Goal: Task Accomplishment & Management: Use online tool/utility

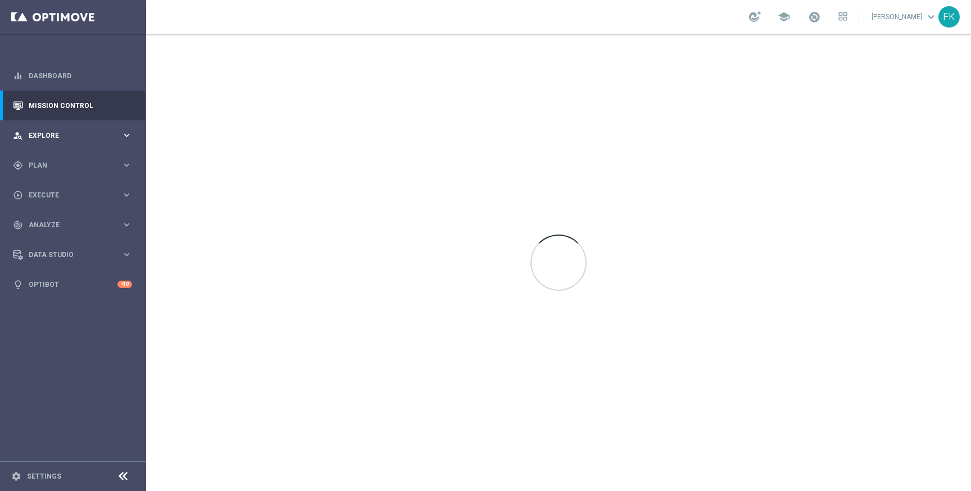
click at [82, 138] on span "Explore" at bounding box center [75, 135] width 93 height 7
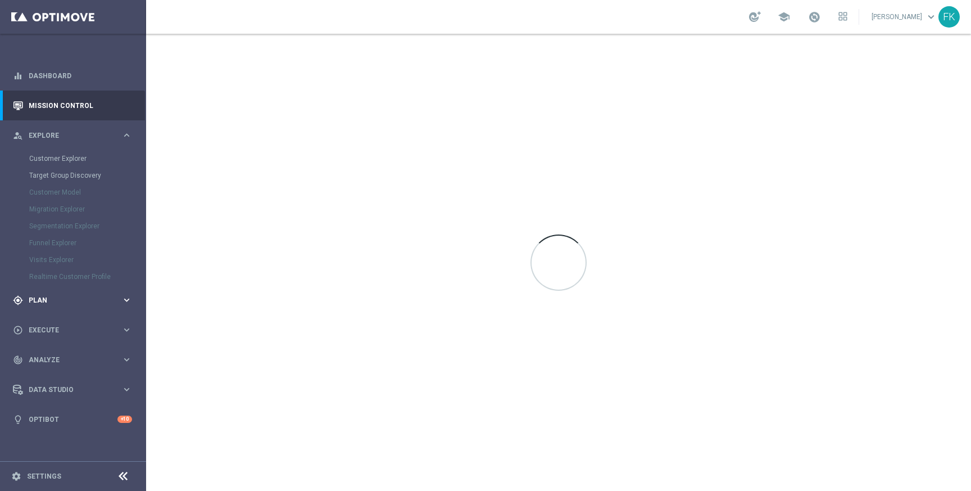
click at [57, 292] on div "gps_fixed Plan keyboard_arrow_right" at bounding box center [72, 300] width 145 height 30
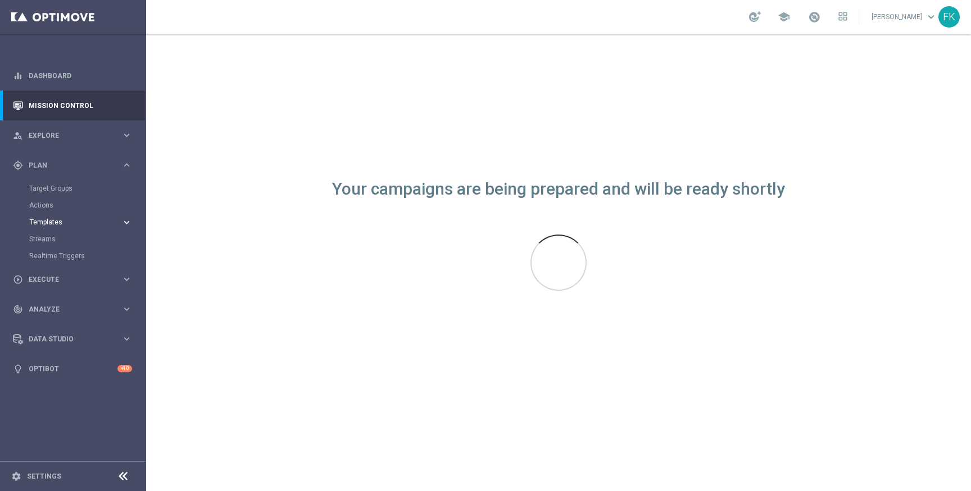
click at [64, 221] on span "Templates" at bounding box center [70, 222] width 80 height 7
click at [56, 238] on link "Optimail" at bounding box center [76, 238] width 82 height 9
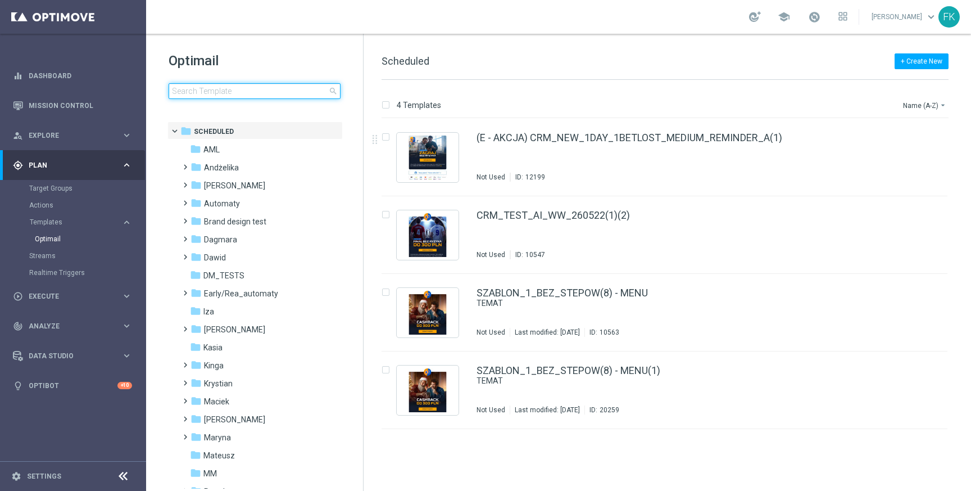
click at [221, 92] on input at bounding box center [255, 91] width 172 height 16
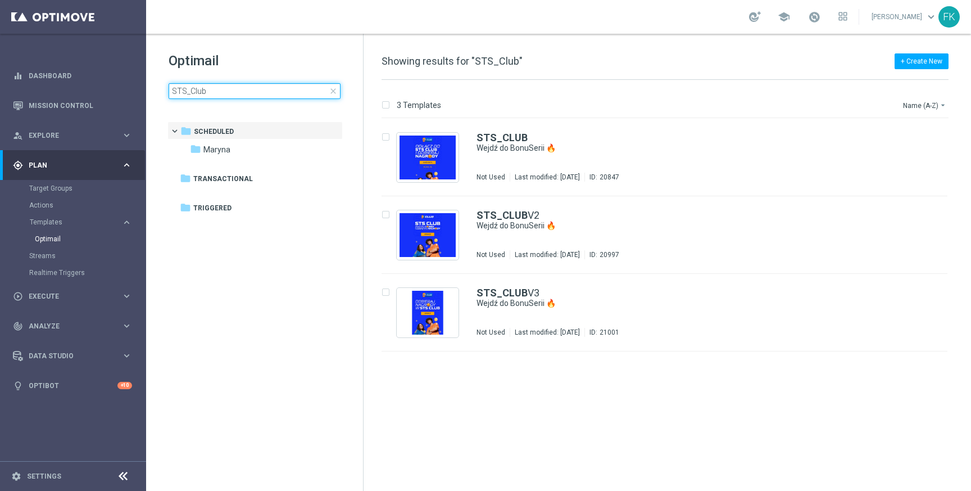
type input "STS_Club"
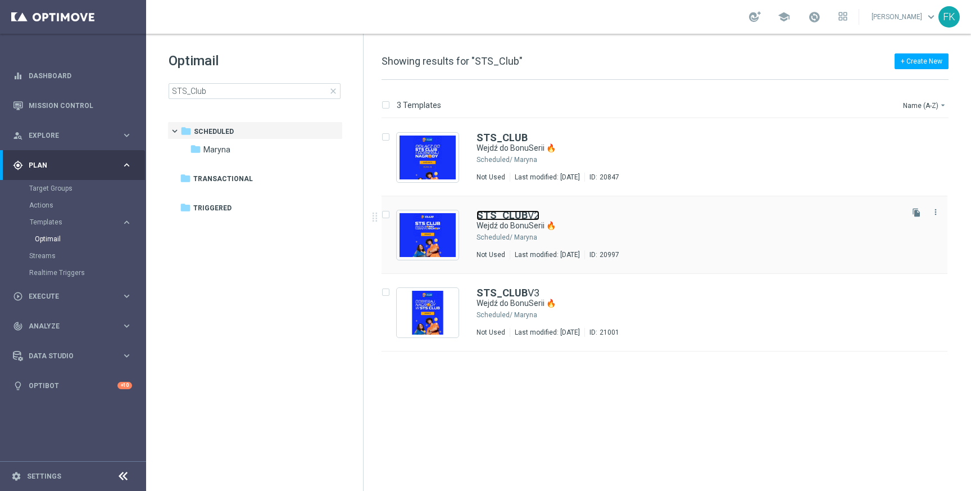
click at [503, 216] on b "STS_CLUB" at bounding box center [502, 215] width 51 height 12
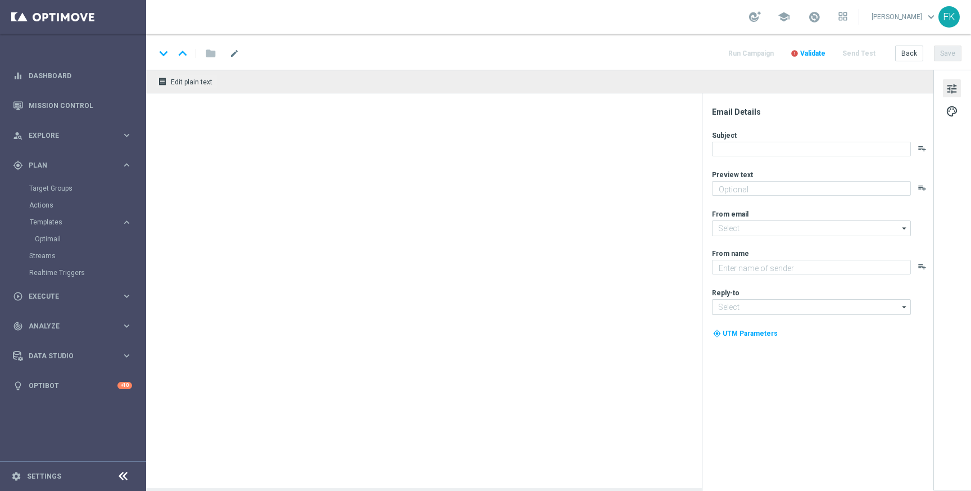
type textarea "Bonus za regularną grę w STS! 😎"
type input "oferta@sts.pl"
type textarea "STS"
type input "kontakt@sts.pl"
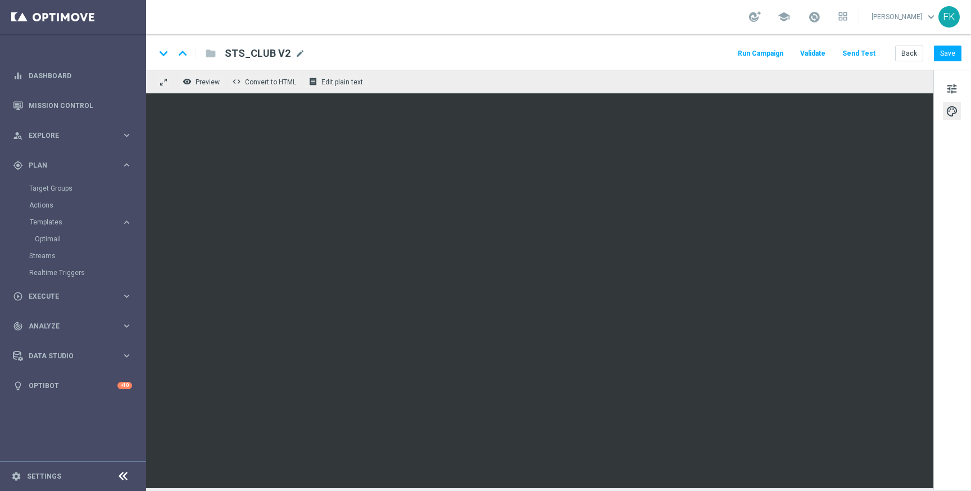
click at [862, 56] on button "Send Test" at bounding box center [859, 53] width 37 height 15
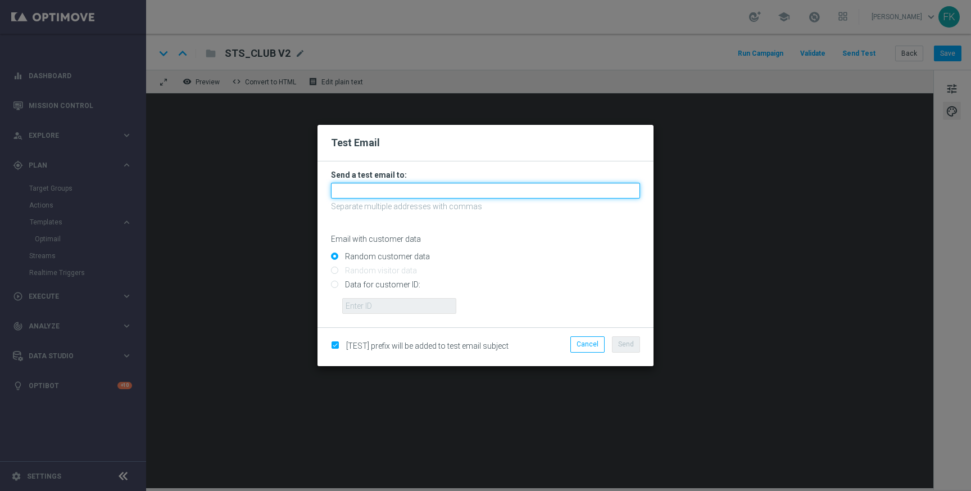
click at [599, 183] on input "text" at bounding box center [485, 191] width 309 height 16
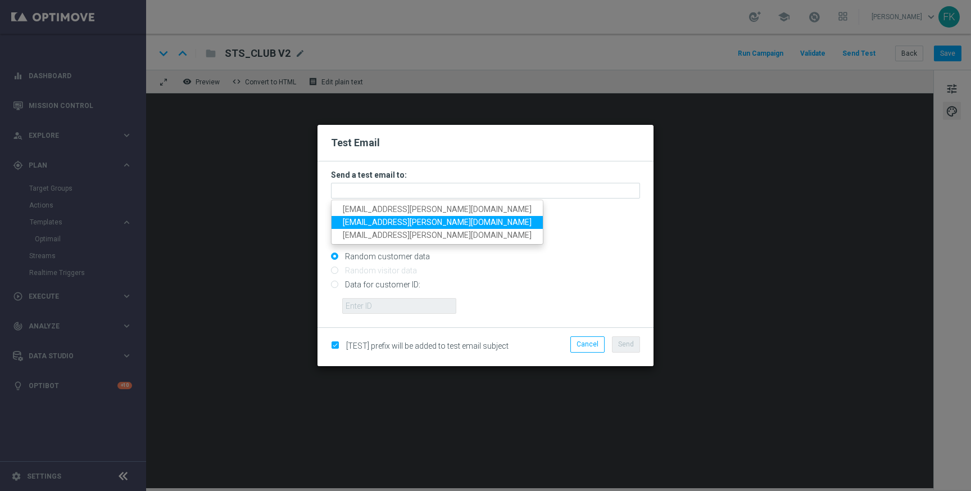
click at [414, 224] on link "filip.kmiecik@sts.pl" at bounding box center [437, 222] width 211 height 13
type input "filip.kmiecik@sts.pl"
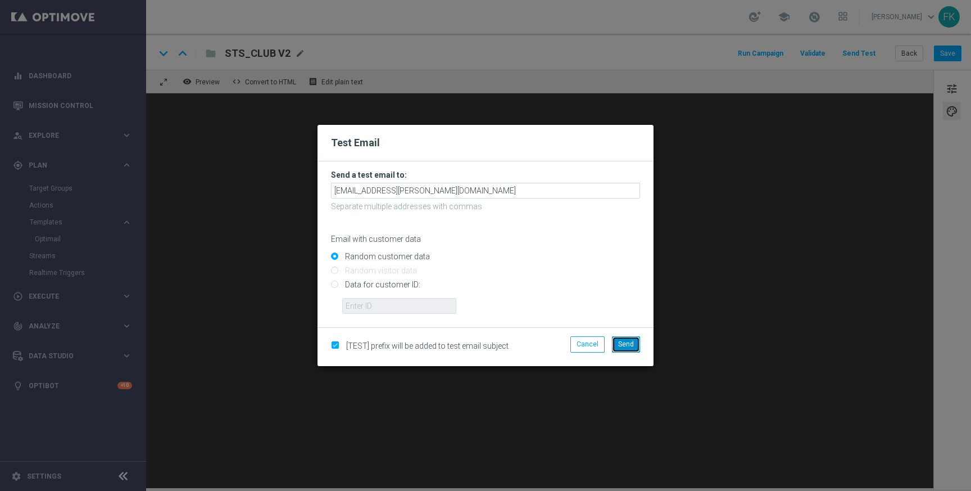
click at [627, 342] on span "Send" at bounding box center [626, 344] width 16 height 8
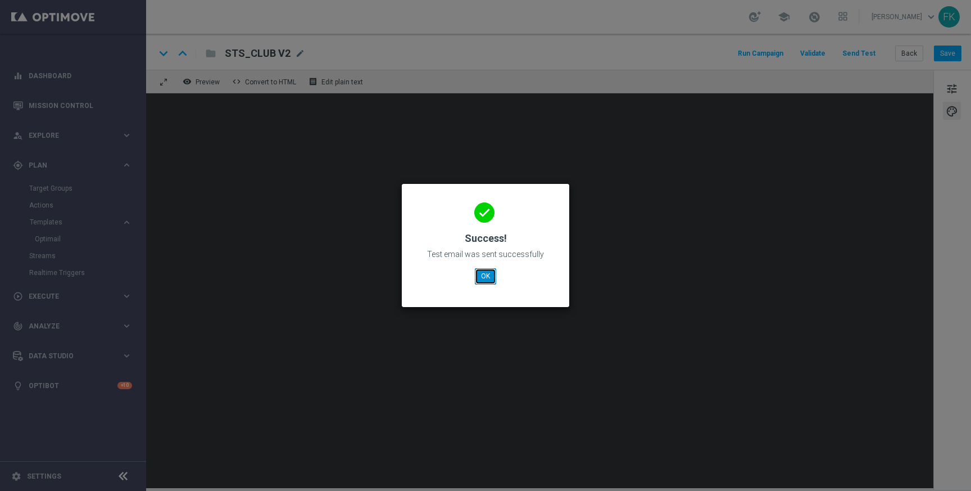
click at [489, 278] on button "OK" at bounding box center [485, 276] width 21 height 16
